Goal: Task Accomplishment & Management: Manage account settings

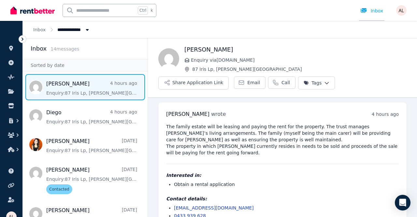
click at [376, 7] on link "Inbox" at bounding box center [371, 10] width 25 height 21
click at [27, 16] on div at bounding box center [32, 10] width 44 height 21
click at [12, 12] on img at bounding box center [32, 11] width 44 height 10
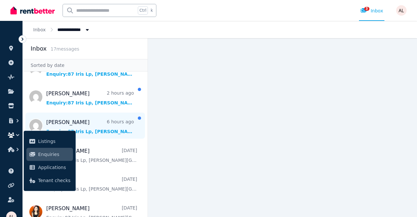
scroll to position [33, 0]
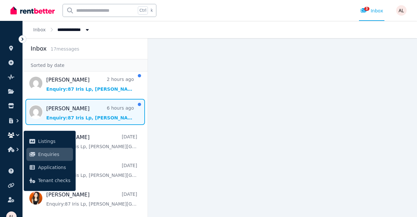
click at [78, 110] on span "Message list" at bounding box center [85, 112] width 125 height 26
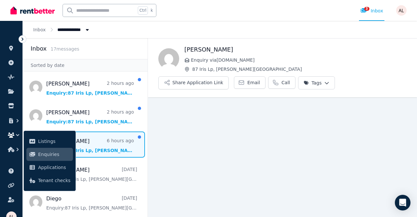
click at [266, 147] on main "Back Mithusha Kulathilake Enquiry via RealEstate.com.au 87 Iris Lp, Armstrong C…" at bounding box center [282, 127] width 269 height 178
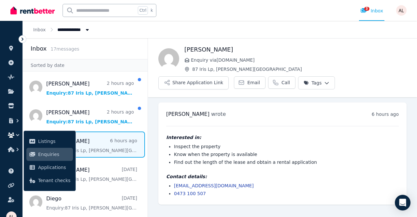
click at [3, 138] on ul "ORGANISE Properties Add property Pulse BETA Documents Marketplace Listings Enqu…" at bounding box center [11, 91] width 22 height 129
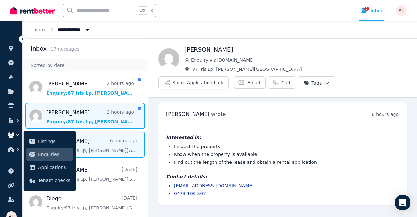
click at [72, 121] on span "Message list" at bounding box center [85, 116] width 125 height 26
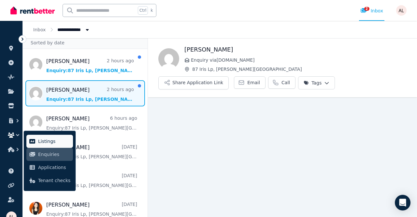
scroll to position [33, 0]
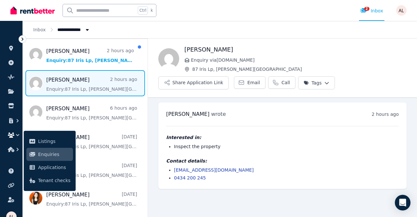
click at [10, 134] on icon "button" at bounding box center [11, 134] width 7 height 5
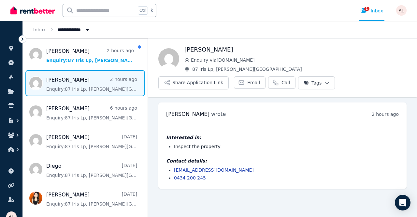
drag, startPoint x: 243, startPoint y: 49, endPoint x: 179, endPoint y: 49, distance: 63.8
click at [179, 49] on div "Rebecca Matthews Enquiry via RealEstate.com.au 87 Iris Lp, Armstrong Creek Shar…" at bounding box center [282, 67] width 269 height 44
copy div "Rebecca Matthews"
click at [257, 130] on div "Interested in: Inspect the property Contact details: beccio2@hotmail.com 0434 2…" at bounding box center [282, 153] width 232 height 55
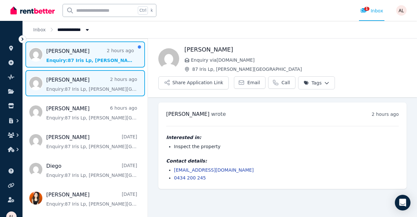
click at [55, 57] on span "Message list" at bounding box center [85, 54] width 125 height 26
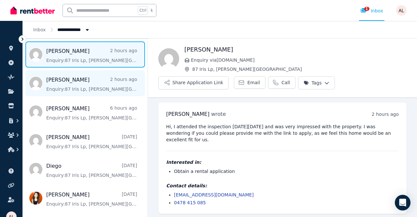
scroll to position [1, 0]
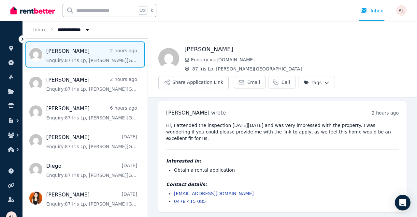
drag, startPoint x: 200, startPoint y: 216, endPoint x: 361, endPoint y: 173, distance: 166.3
click at [361, 173] on div "Hi, I attended the inspection on Saturday 6th September and was very impressed …" at bounding box center [282, 163] width 232 height 82
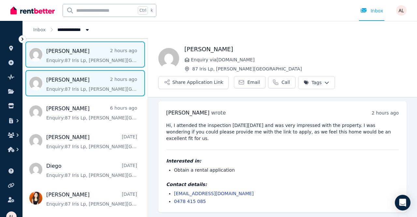
click at [73, 91] on span "Message list" at bounding box center [85, 83] width 125 height 26
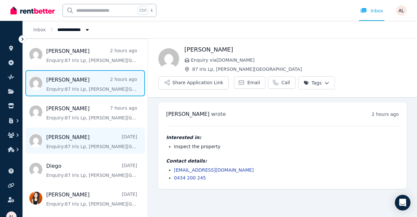
scroll to position [65, 0]
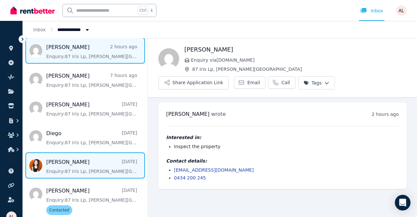
click at [63, 171] on span "Message list" at bounding box center [85, 165] width 125 height 26
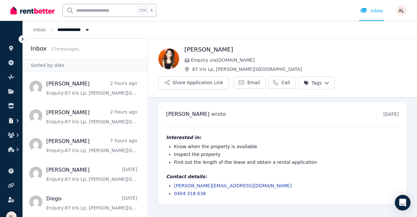
click at [12, 119] on icon "button" at bounding box center [11, 120] width 4 height 5
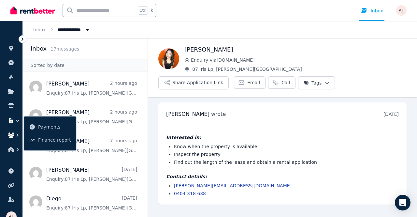
click at [15, 131] on button "button" at bounding box center [11, 135] width 12 height 12
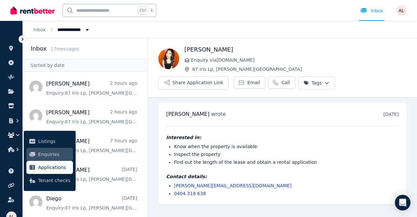
click at [44, 166] on span "Applications" at bounding box center [54, 167] width 32 height 8
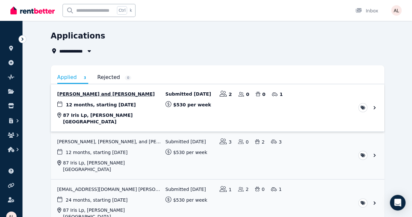
scroll to position [33, 0]
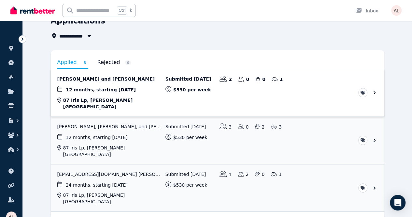
click at [107, 81] on link "View application: Stephanie Belardo and Jenrick Andrew Apolo" at bounding box center [217, 92] width 333 height 47
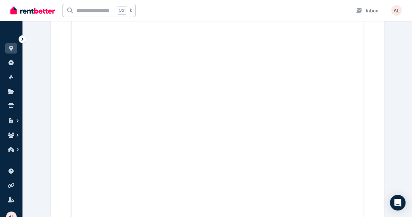
scroll to position [6363, 0]
click at [18, 135] on icon "button" at bounding box center [17, 135] width 7 height 7
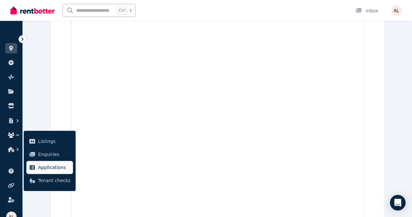
click at [36, 167] on link "Applications" at bounding box center [49, 167] width 47 height 13
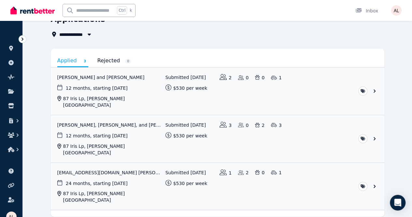
scroll to position [40, 0]
